Goal: Transaction & Acquisition: Purchase product/service

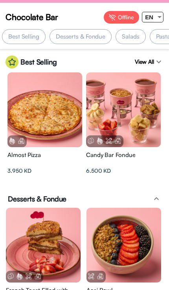
click at [138, 117] on div at bounding box center [123, 109] width 75 height 75
click at [126, 115] on div at bounding box center [123, 109] width 75 height 75
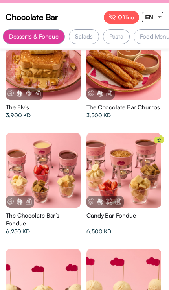
scroll to position [966, 0]
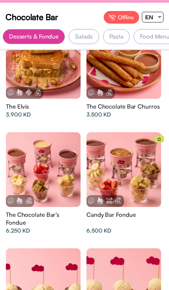
click at [35, 162] on div at bounding box center [43, 169] width 75 height 75
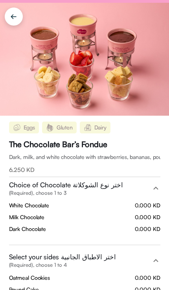
scroll to position [0, 0]
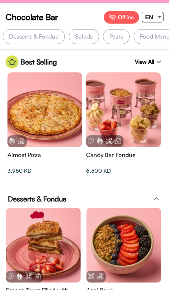
click at [25, 172] on div "Almost Pizza 3.950 KD" at bounding box center [44, 164] width 75 height 26
click at [134, 117] on div at bounding box center [123, 109] width 75 height 75
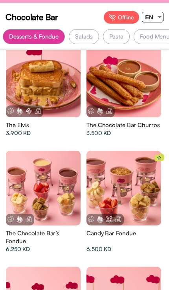
scroll to position [954, 0]
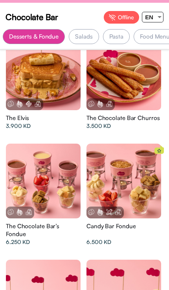
click at [56, 182] on div at bounding box center [43, 181] width 75 height 75
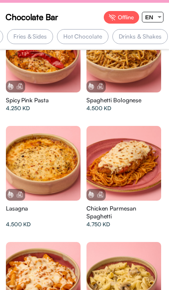
scroll to position [0, 224]
click at [135, 38] on div "Drinks & Shakes" at bounding box center [137, 36] width 56 height 15
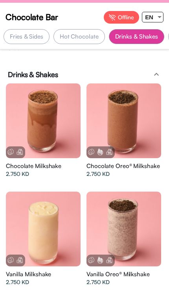
scroll to position [0, 315]
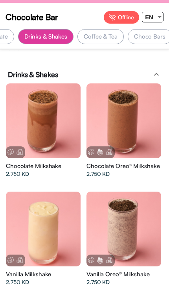
click at [143, 33] on div "Choco Bars" at bounding box center [150, 36] width 44 height 15
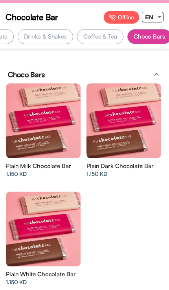
scroll to position [0, 0]
click at [101, 35] on div "Coffee & Tea" at bounding box center [101, 36] width 46 height 15
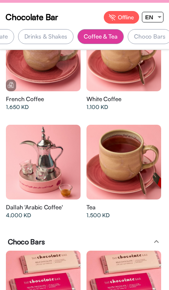
click at [54, 37] on div "Drinks & Shakes" at bounding box center [46, 36] width 56 height 15
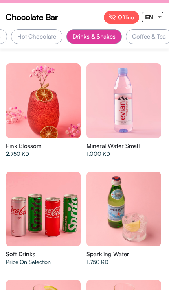
click at [41, 36] on div "Hot Chocolate" at bounding box center [37, 36] width 52 height 15
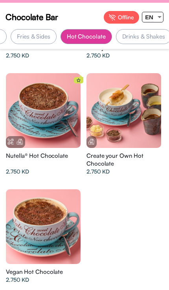
click at [41, 35] on div "Fries & Sides" at bounding box center [34, 36] width 46 height 15
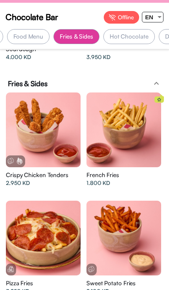
click at [39, 39] on div "Food Menu" at bounding box center [28, 36] width 43 height 15
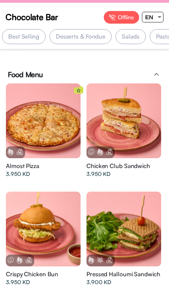
click at [95, 38] on div "Desserts & Fondue" at bounding box center [81, 36] width 62 height 15
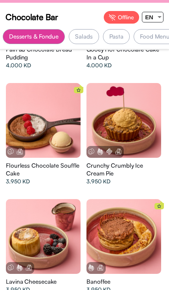
click at [134, 130] on div at bounding box center [124, 120] width 75 height 75
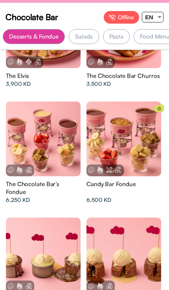
click at [58, 148] on div at bounding box center [43, 139] width 75 height 75
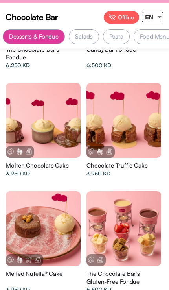
click at [127, 118] on div at bounding box center [124, 120] width 75 height 75
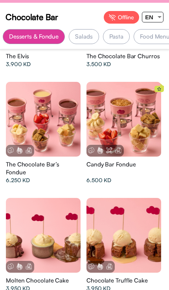
scroll to position [1016, 0]
click at [33, 130] on div at bounding box center [43, 119] width 75 height 75
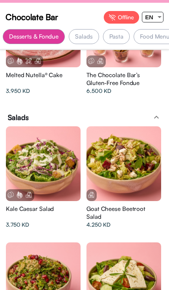
scroll to position [1331, 0]
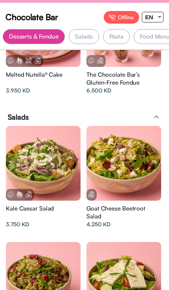
click at [89, 38] on div "Salads" at bounding box center [84, 36] width 30 height 15
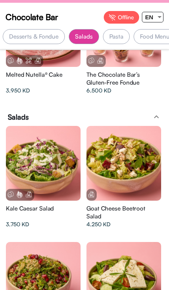
scroll to position [0, 113]
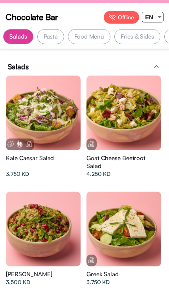
click at [94, 39] on div "Food Menu" at bounding box center [89, 36] width 43 height 15
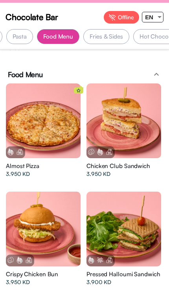
scroll to position [0, 133]
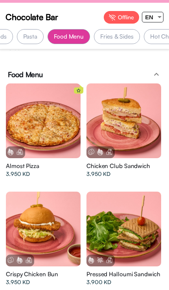
click at [31, 39] on div "Pasta" at bounding box center [30, 36] width 27 height 15
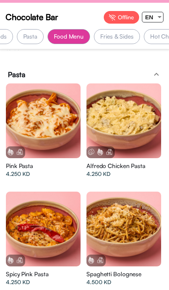
scroll to position [0, 146]
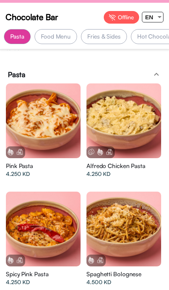
click at [110, 39] on div "Fries & Sides" at bounding box center [104, 36] width 46 height 15
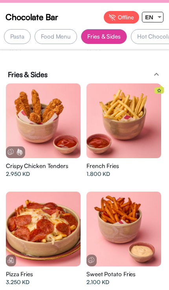
scroll to position [0, 223]
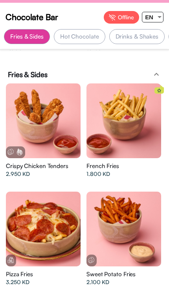
click at [81, 35] on div "Hot Chocolate" at bounding box center [80, 36] width 52 height 15
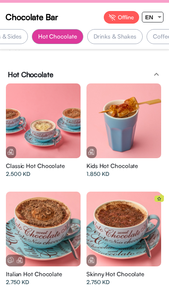
scroll to position [0, 245]
click at [24, 35] on div "Fries & Sides" at bounding box center [5, 36] width 46 height 15
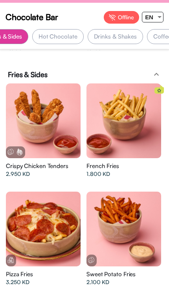
scroll to position [0, 223]
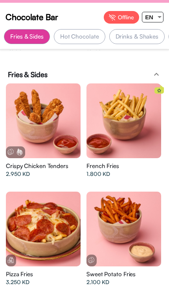
click at [141, 36] on div "Drinks & Shakes" at bounding box center [138, 36] width 56 height 15
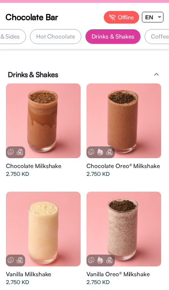
scroll to position [0, 235]
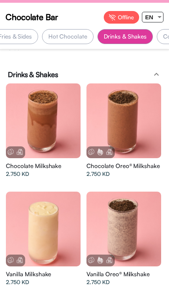
click at [78, 38] on div "Hot Chocolate" at bounding box center [68, 36] width 52 height 15
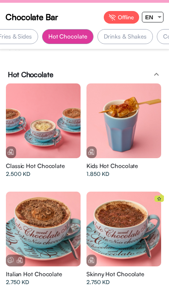
scroll to position [0, 233]
click at [28, 37] on div "Fries & Sides" at bounding box center [17, 36] width 46 height 15
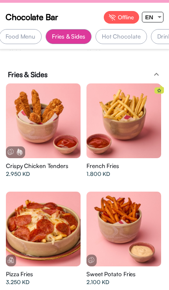
scroll to position [0, 176]
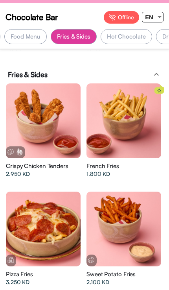
click at [32, 39] on div "Food Menu" at bounding box center [25, 36] width 43 height 15
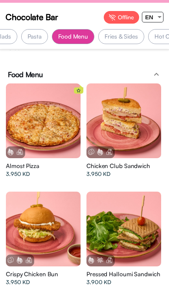
scroll to position [0, 128]
click at [32, 38] on div "Pasta" at bounding box center [35, 36] width 27 height 15
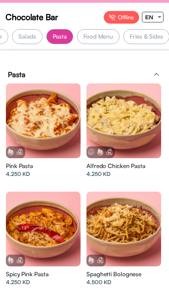
scroll to position [0, 98]
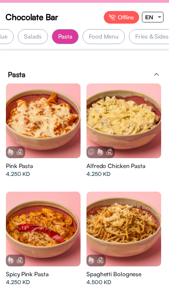
click at [38, 40] on div "Salads" at bounding box center [33, 36] width 30 height 15
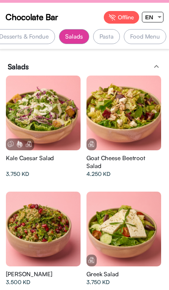
scroll to position [0, 50]
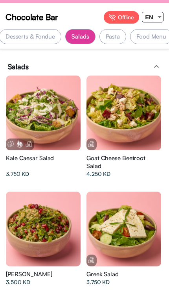
click at [45, 37] on div "Desserts & Fondue" at bounding box center [30, 36] width 62 height 15
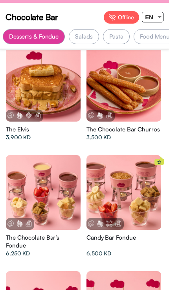
click at [68, 182] on div at bounding box center [43, 192] width 75 height 75
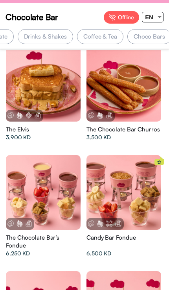
scroll to position [0, 315]
click at [114, 34] on div "Coffee & Tea" at bounding box center [101, 36] width 46 height 15
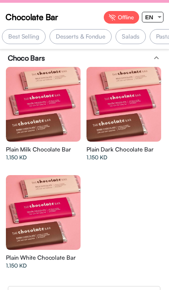
scroll to position [0, 0]
click at [37, 37] on div "Best Selling" at bounding box center [24, 36] width 44 height 15
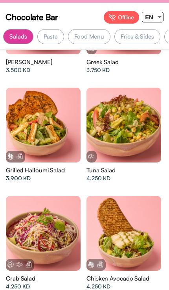
scroll to position [1639, 0]
